Goal: Transaction & Acquisition: Purchase product/service

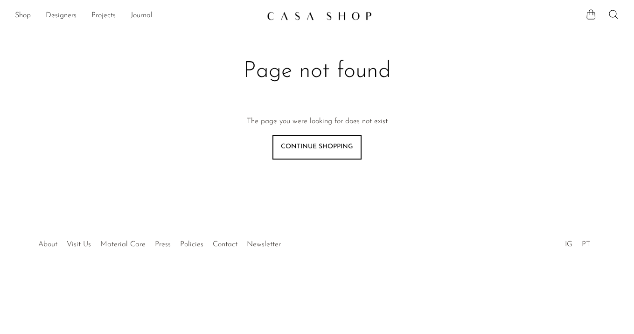
click at [304, 14] on img at bounding box center [319, 15] width 105 height 9
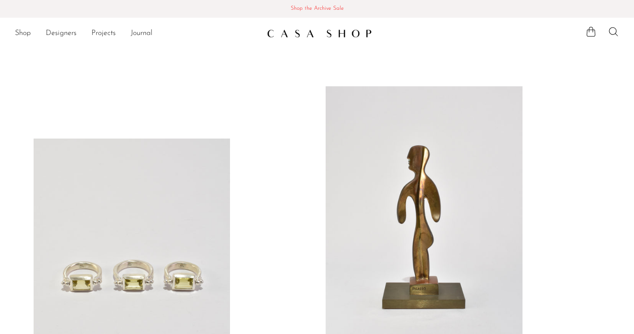
click at [310, 8] on span "Shop the Archive Sale" at bounding box center [316, 9] width 619 height 10
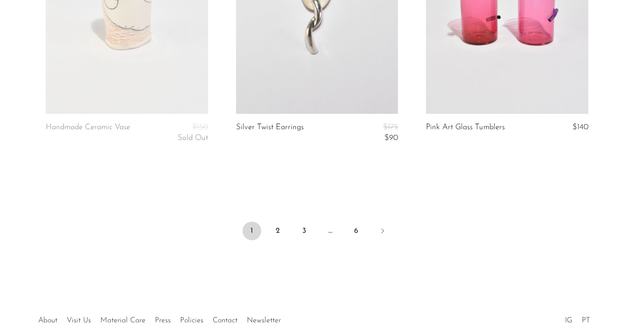
scroll to position [3234, 0]
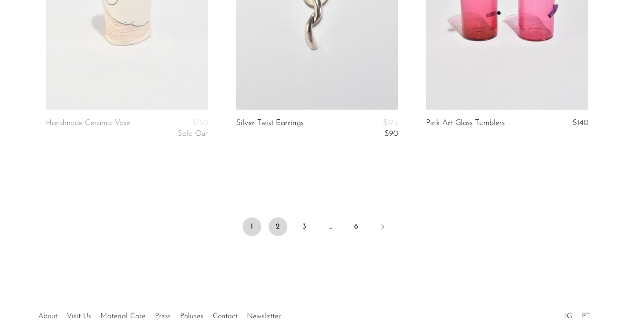
click at [273, 225] on link "2" at bounding box center [278, 226] width 19 height 19
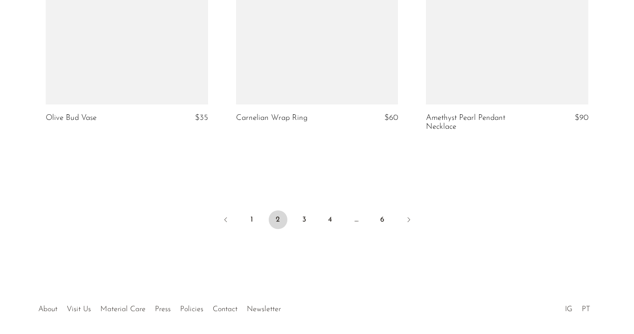
scroll to position [3261, 0]
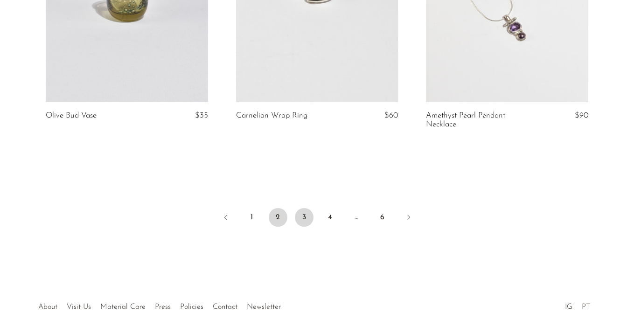
click at [306, 223] on link "3" at bounding box center [304, 217] width 19 height 19
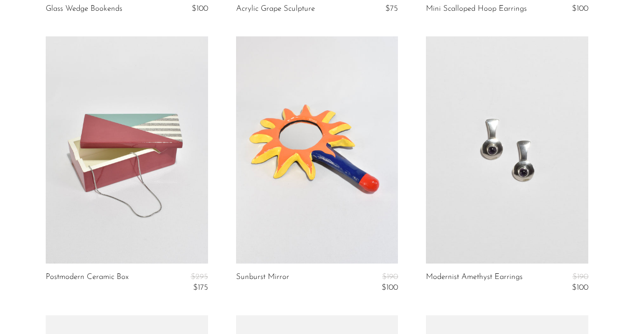
scroll to position [1985, 0]
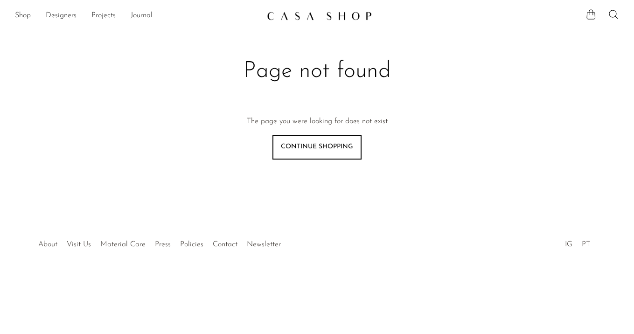
click at [295, 19] on img at bounding box center [319, 15] width 105 height 9
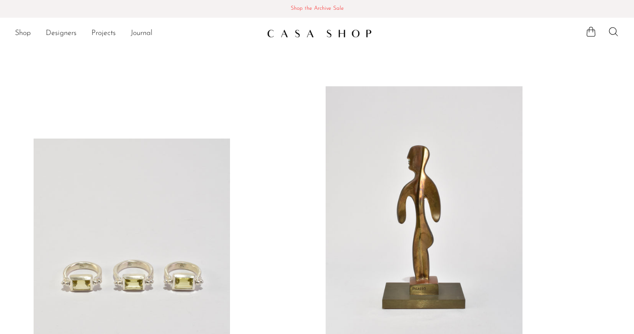
click at [297, 6] on span "Shop the Archive Sale" at bounding box center [316, 9] width 619 height 10
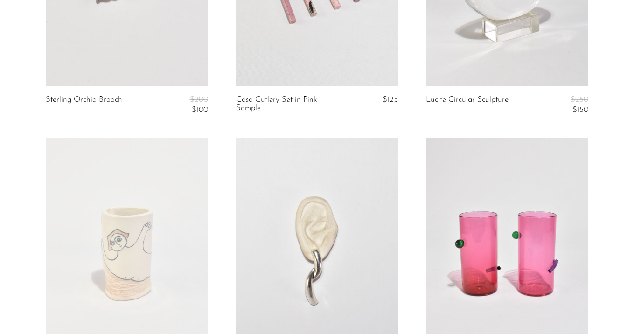
scroll to position [3192, 0]
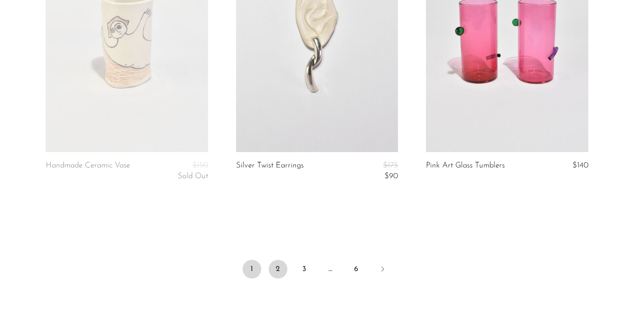
click at [273, 274] on link "2" at bounding box center [278, 269] width 19 height 19
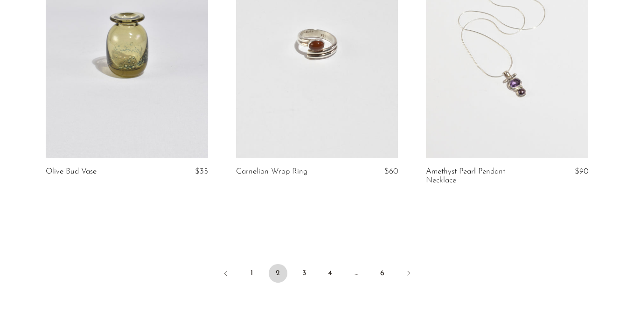
scroll to position [3238, 0]
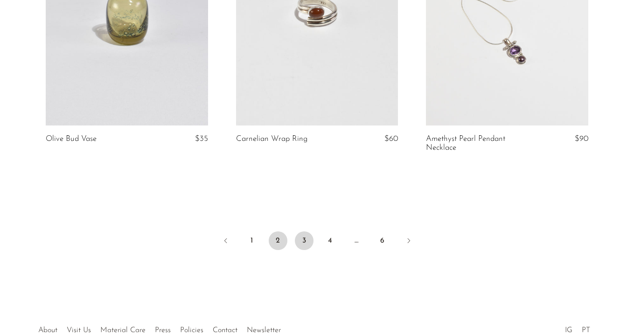
click at [303, 237] on link "3" at bounding box center [304, 240] width 19 height 19
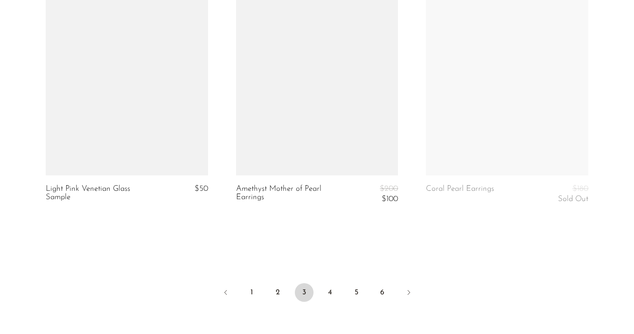
scroll to position [3185, 0]
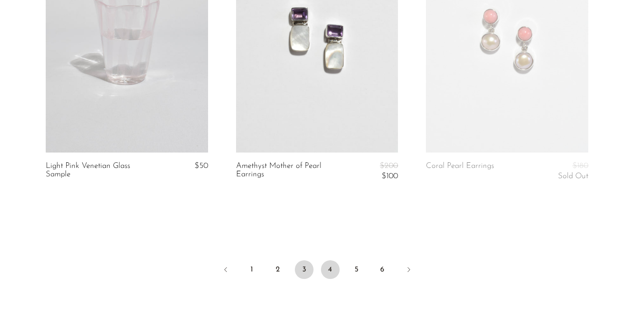
click at [329, 266] on link "4" at bounding box center [330, 269] width 19 height 19
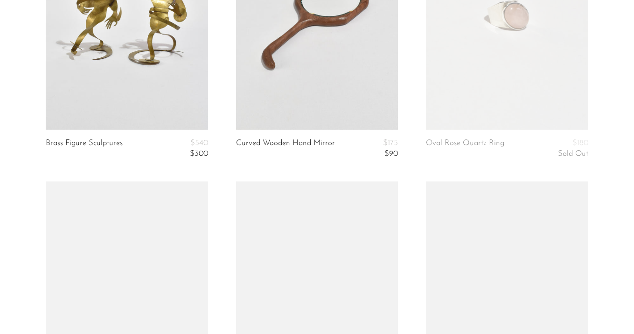
scroll to position [599, 0]
